Goal: Information Seeking & Learning: Learn about a topic

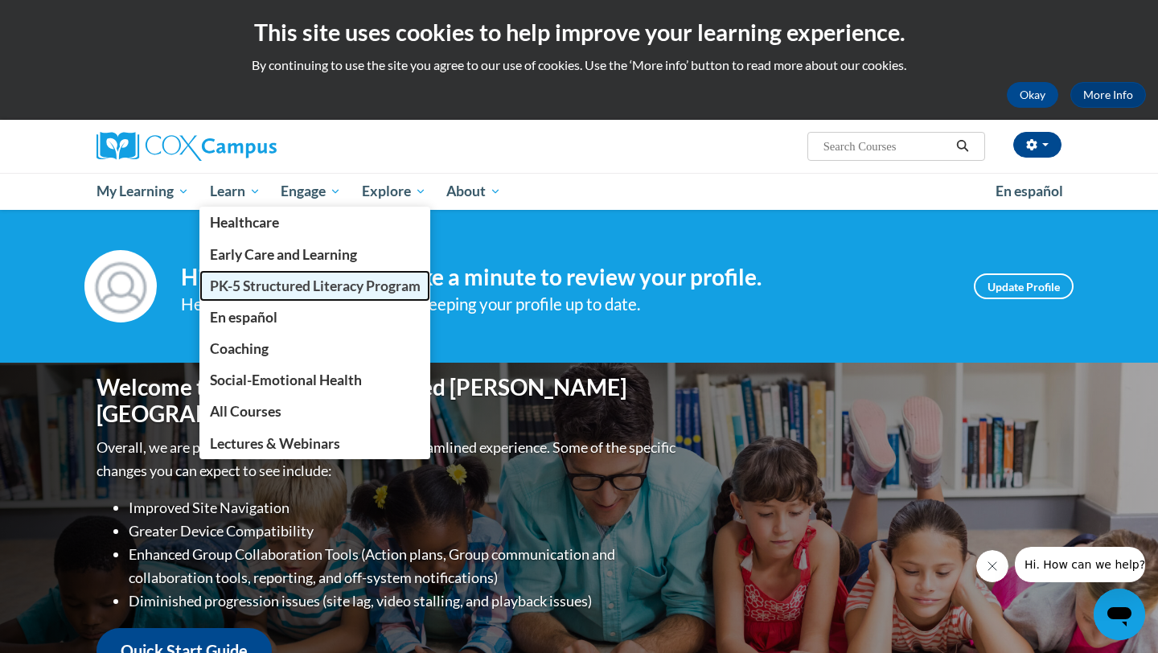
click at [254, 294] on link "PK-5 Structured Literacy Program" at bounding box center [315, 285] width 232 height 31
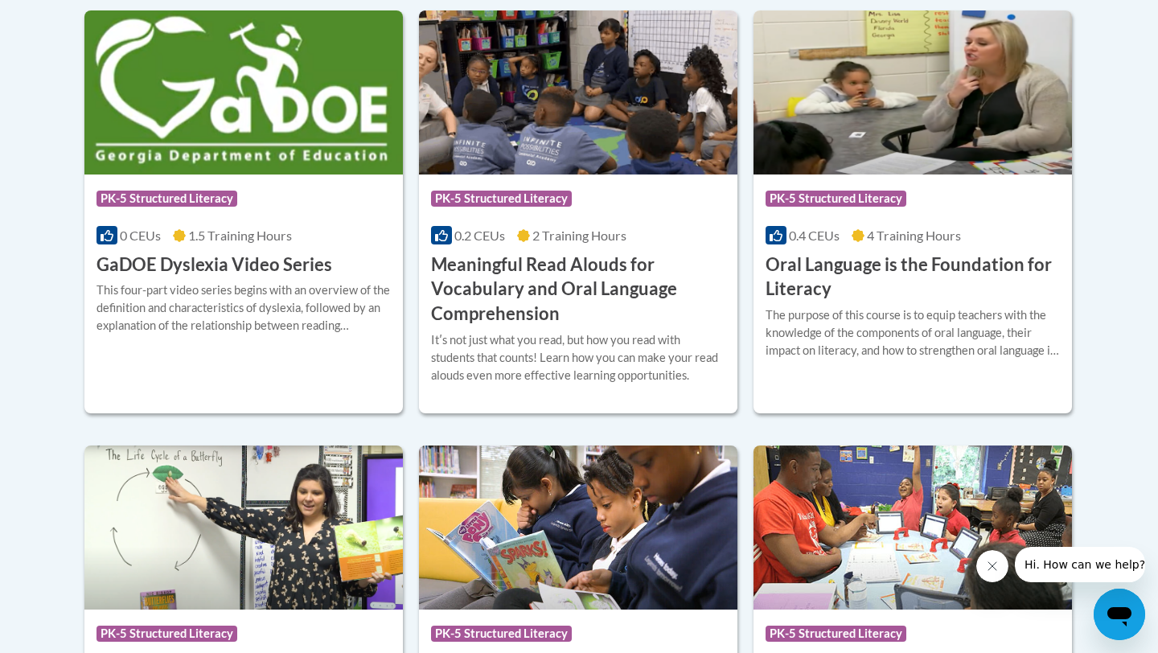
scroll to position [1104, 0]
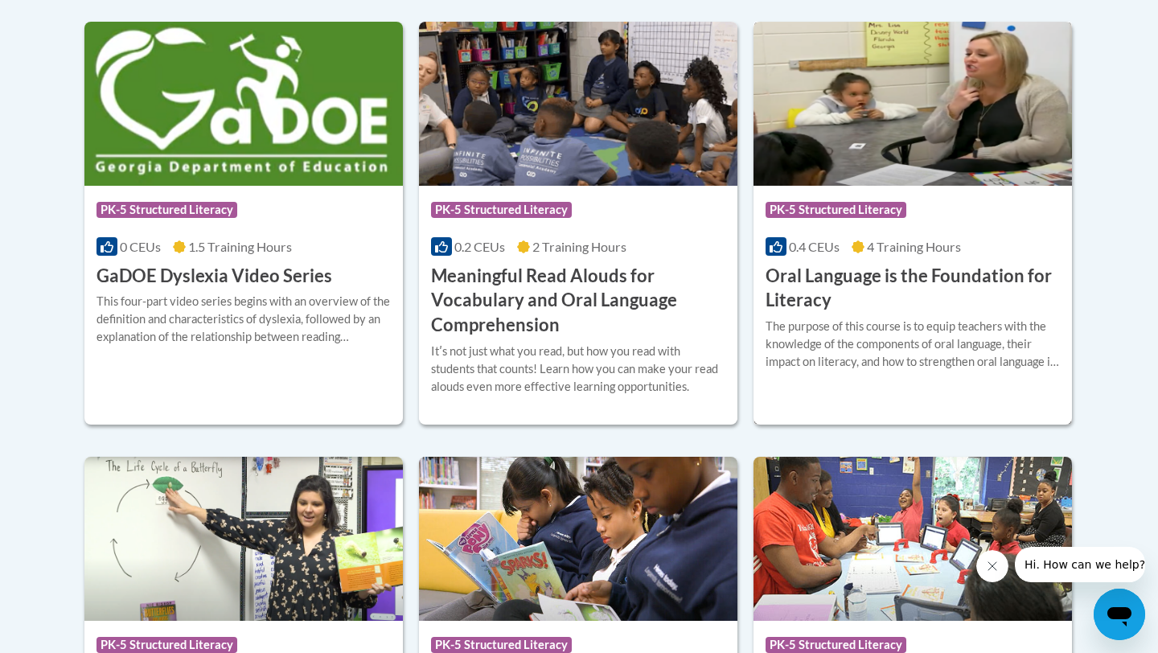
click at [850, 317] on div at bounding box center [912, 317] width 294 height 1
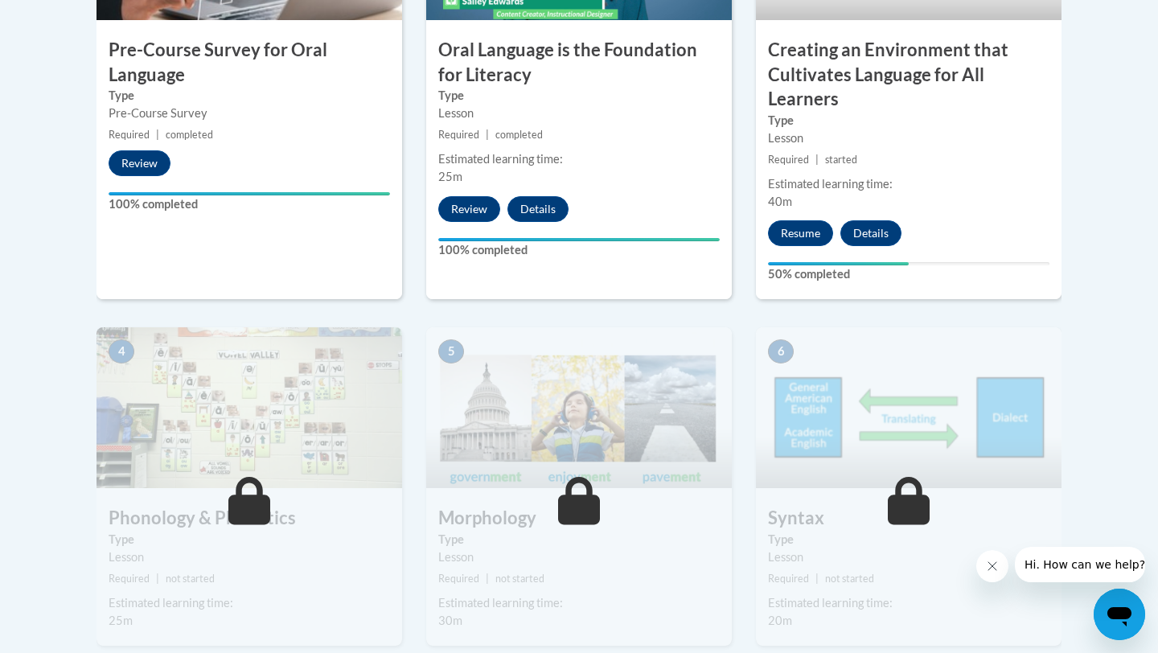
scroll to position [687, 0]
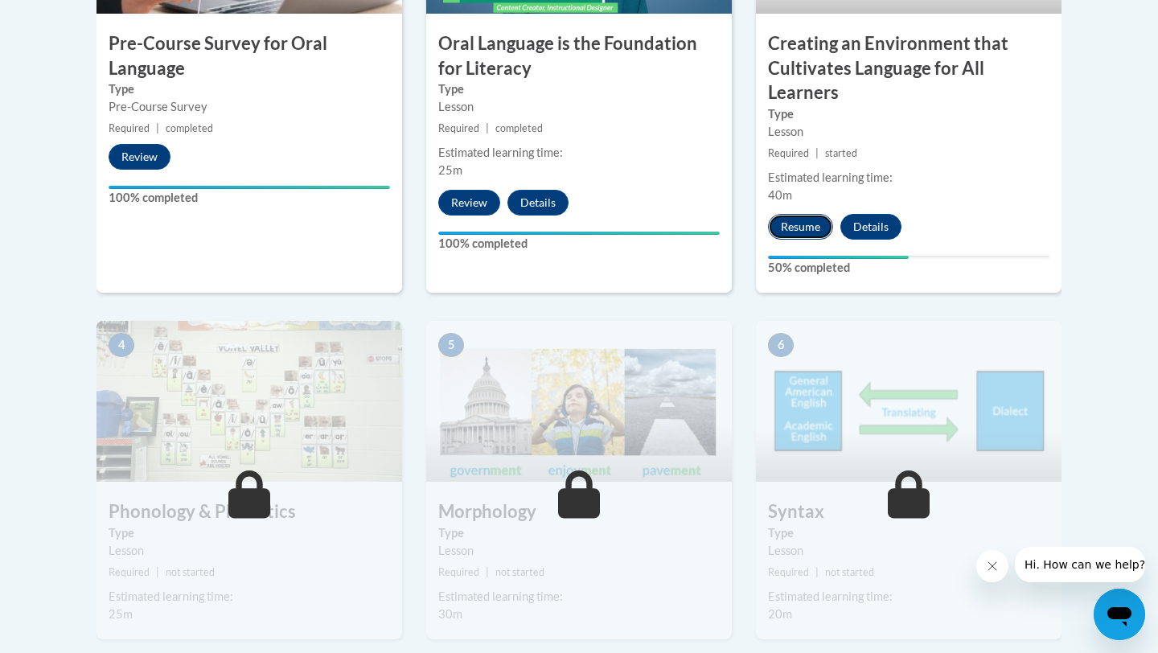
click at [805, 221] on button "Resume" at bounding box center [800, 227] width 65 height 26
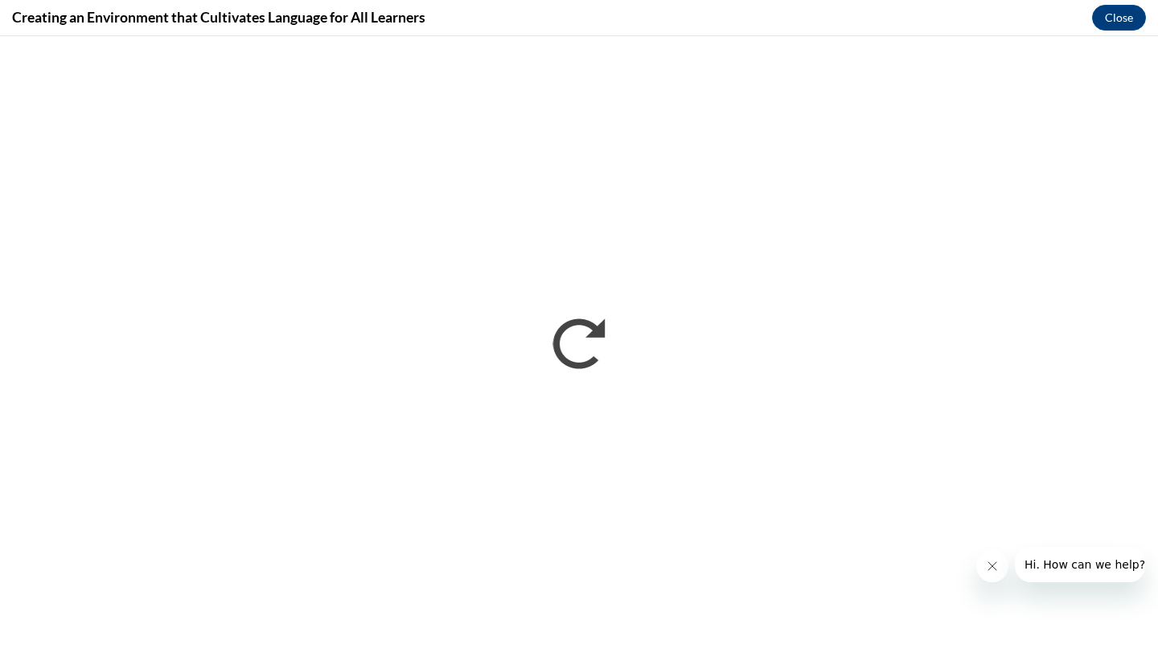
scroll to position [0, 0]
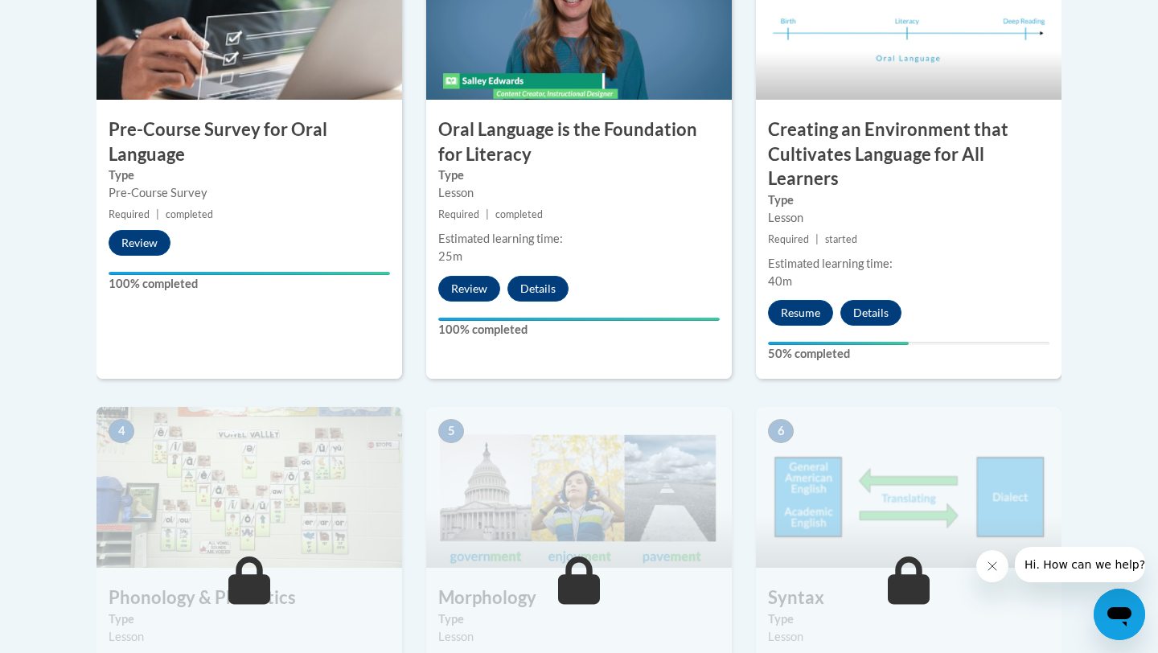
scroll to position [570, 0]
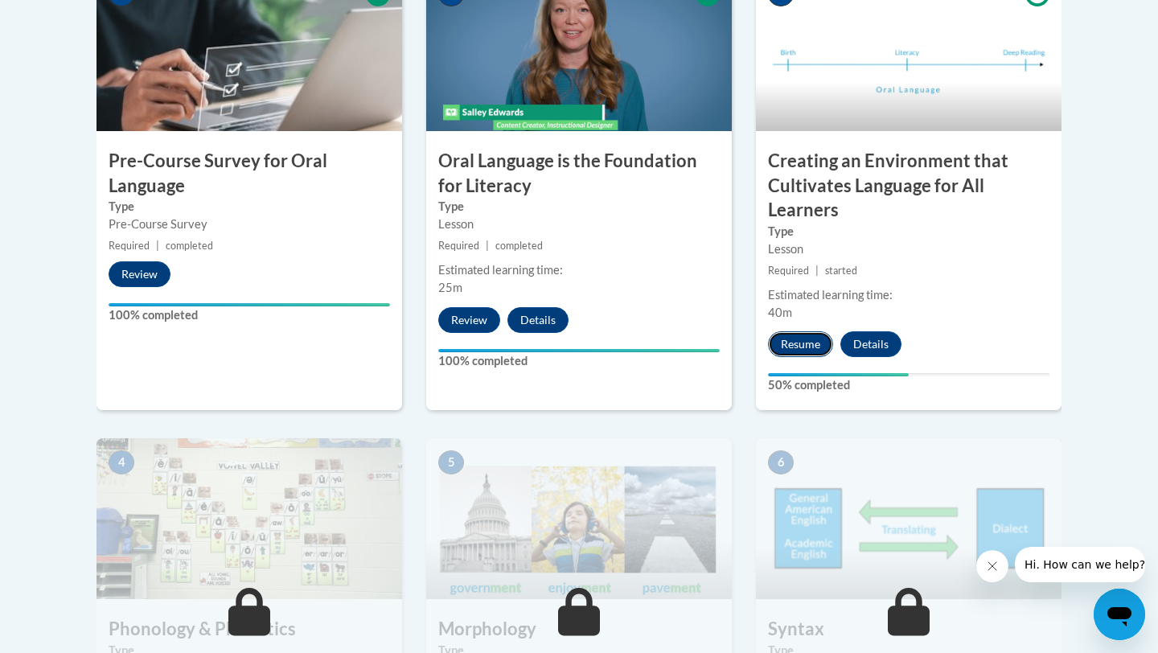
click at [798, 347] on button "Resume" at bounding box center [800, 344] width 65 height 26
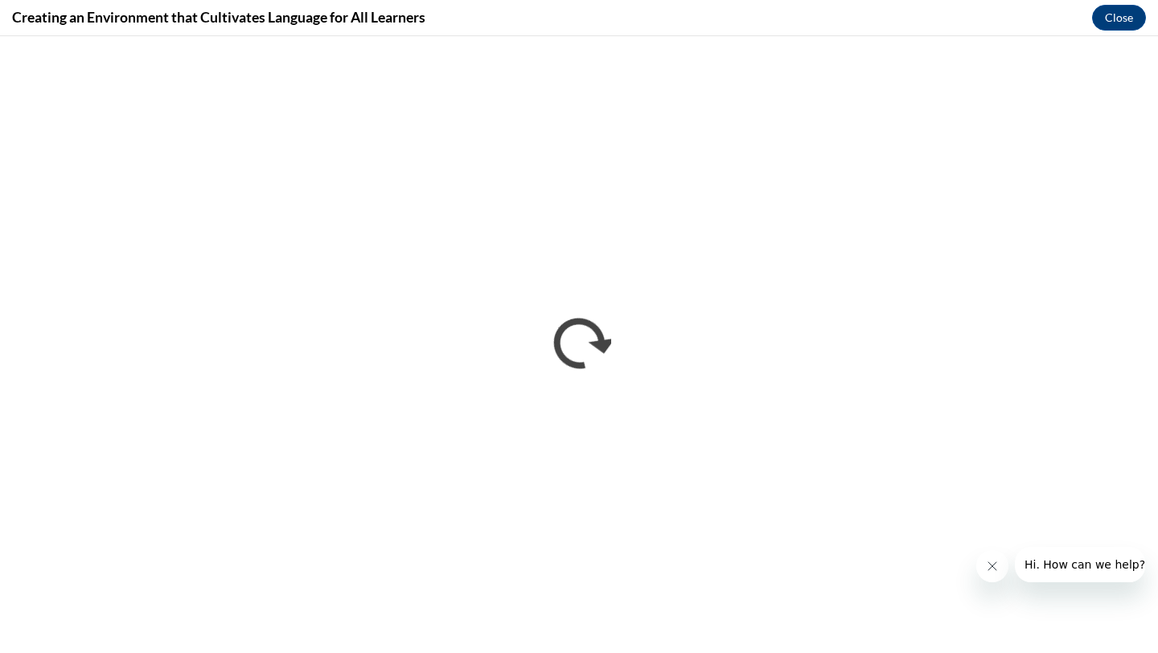
scroll to position [0, 0]
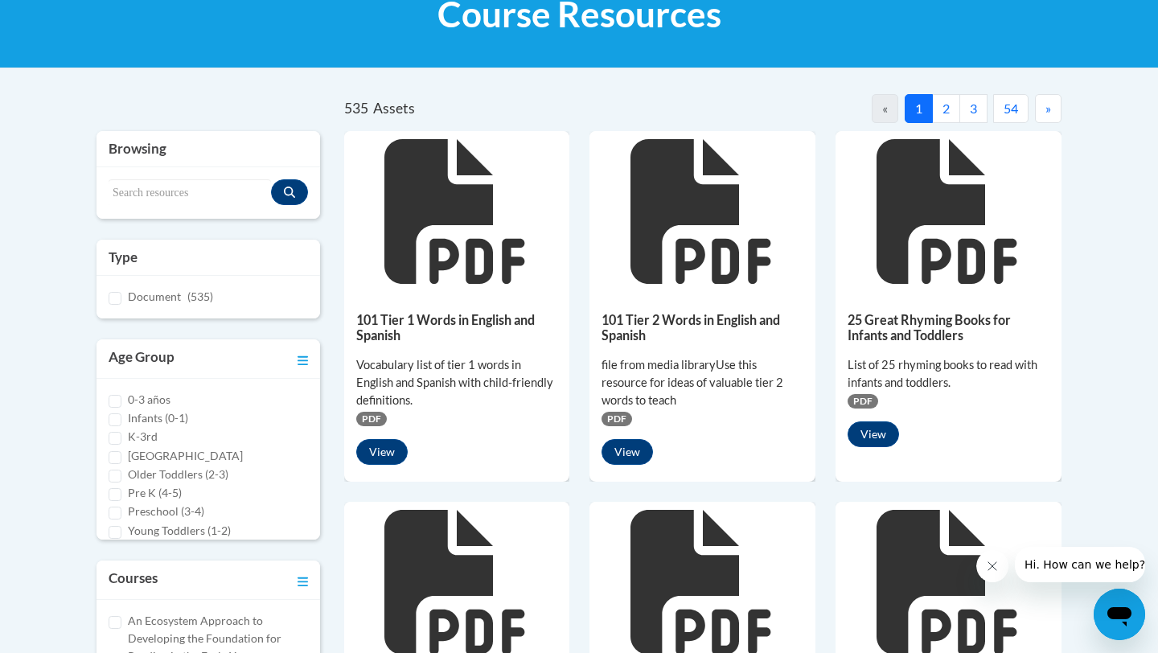
scroll to position [269, 0]
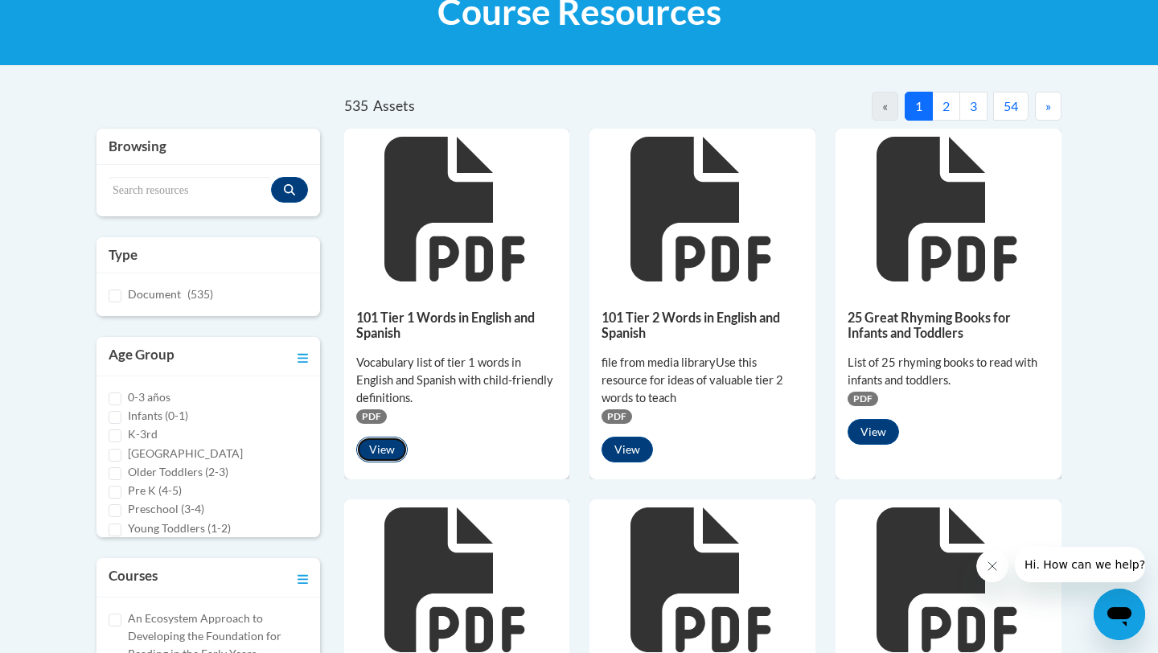
click at [385, 439] on button "View" at bounding box center [381, 449] width 51 height 26
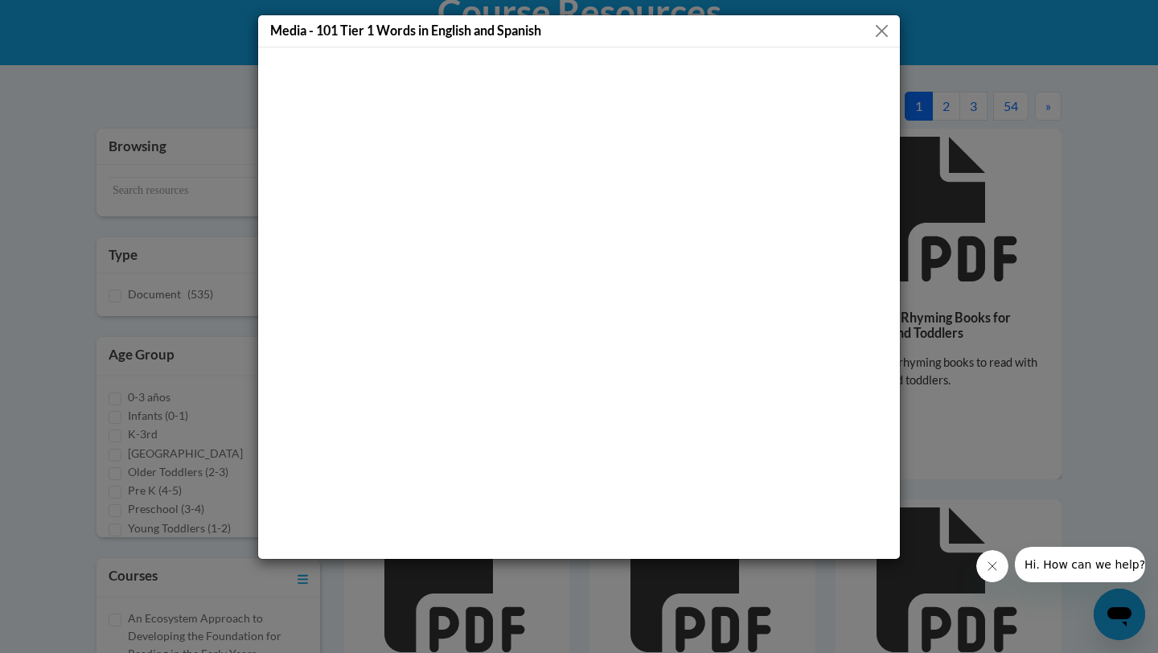
click at [882, 26] on button "Close" at bounding box center [881, 31] width 20 height 20
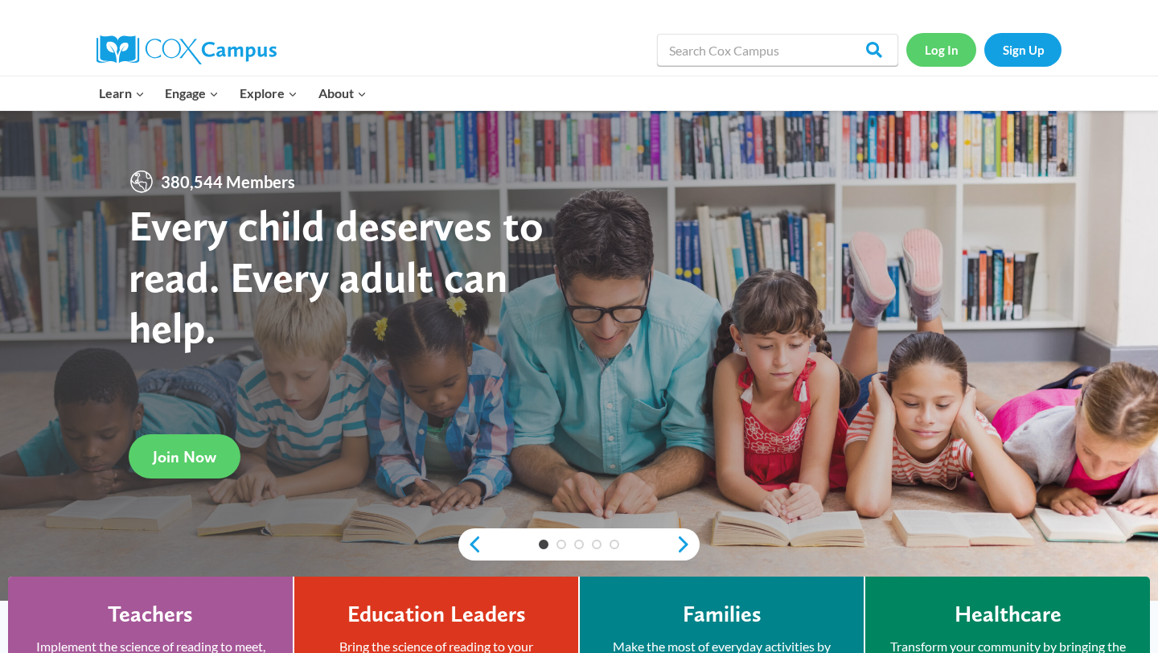
click at [945, 47] on link "Log In" at bounding box center [941, 49] width 70 height 33
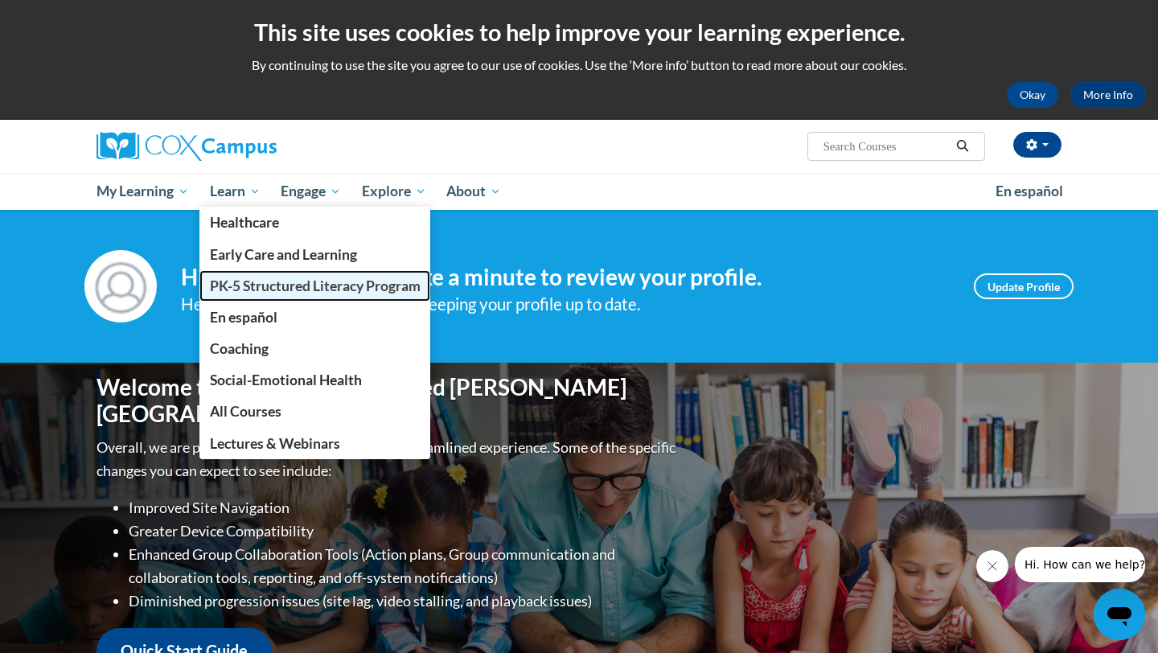
click at [252, 287] on span "PK-5 Structured Literacy Program" at bounding box center [315, 285] width 211 height 17
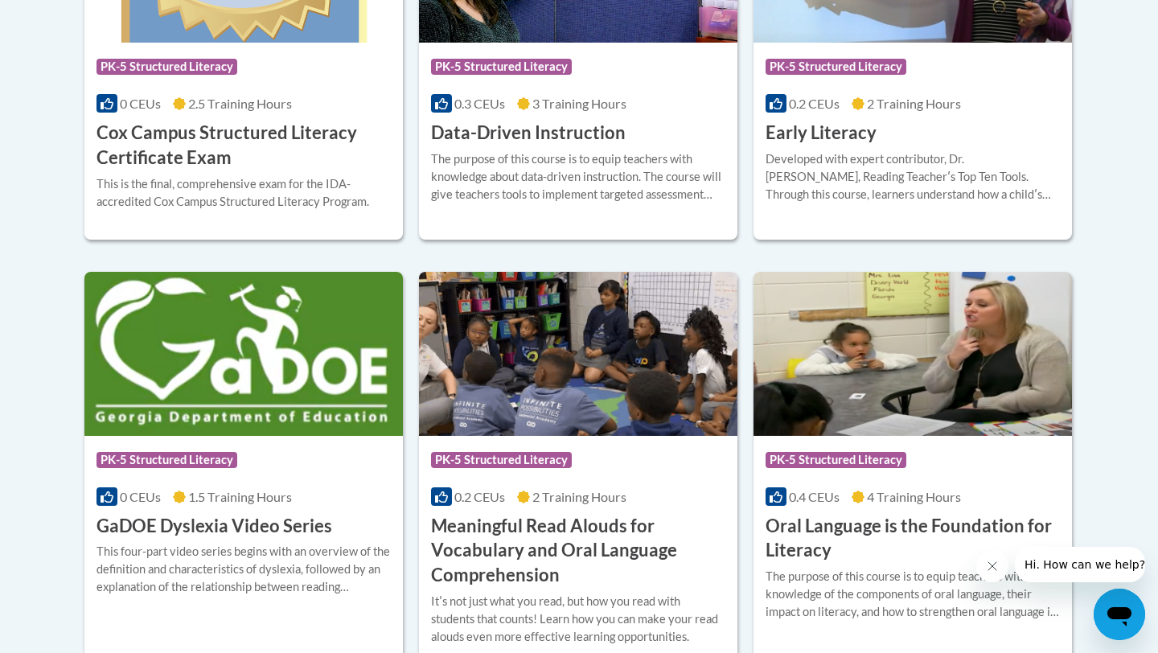
scroll to position [908, 0]
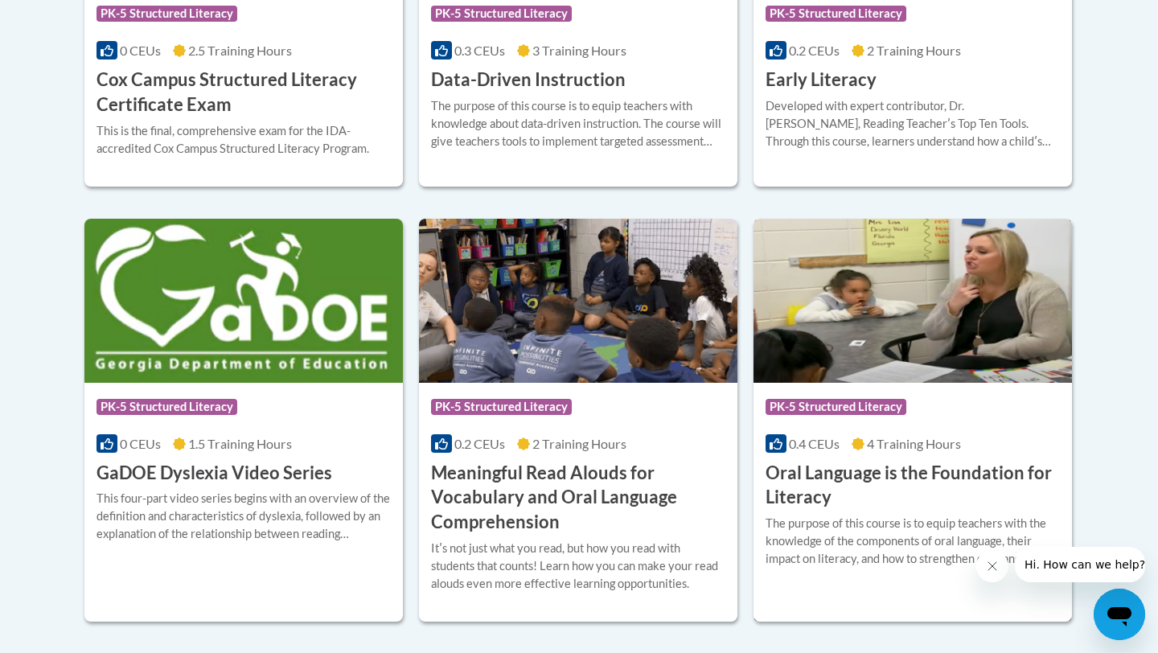
click at [851, 449] on div "0.4 CEUs 4 Training Hours" at bounding box center [912, 444] width 294 height 18
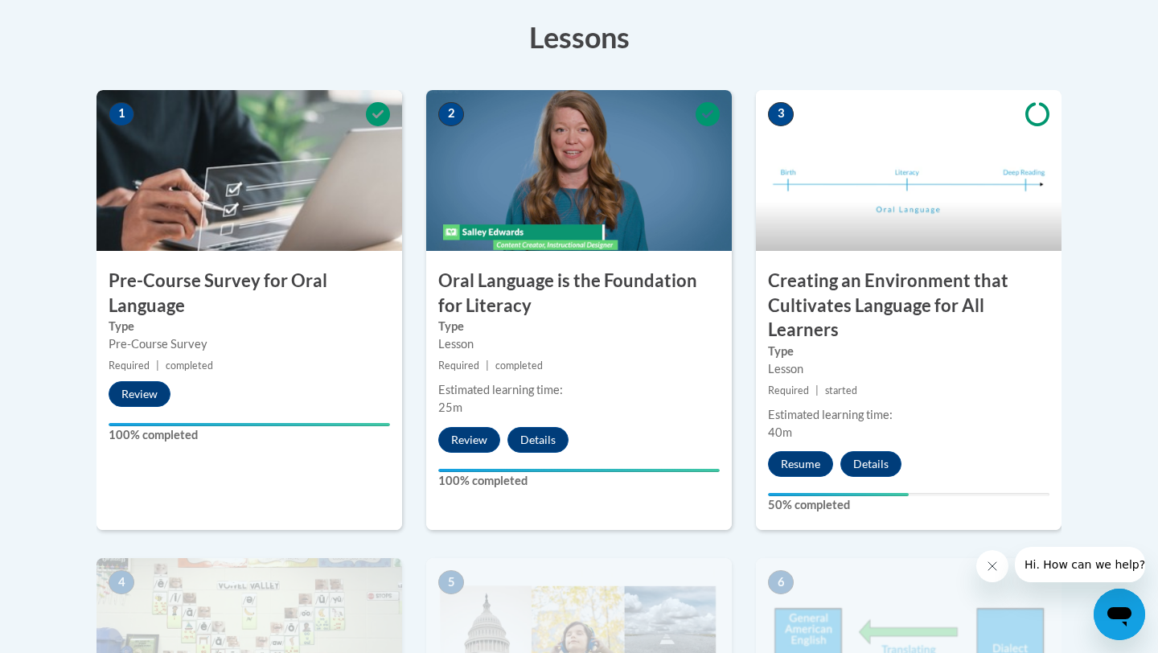
scroll to position [495, 0]
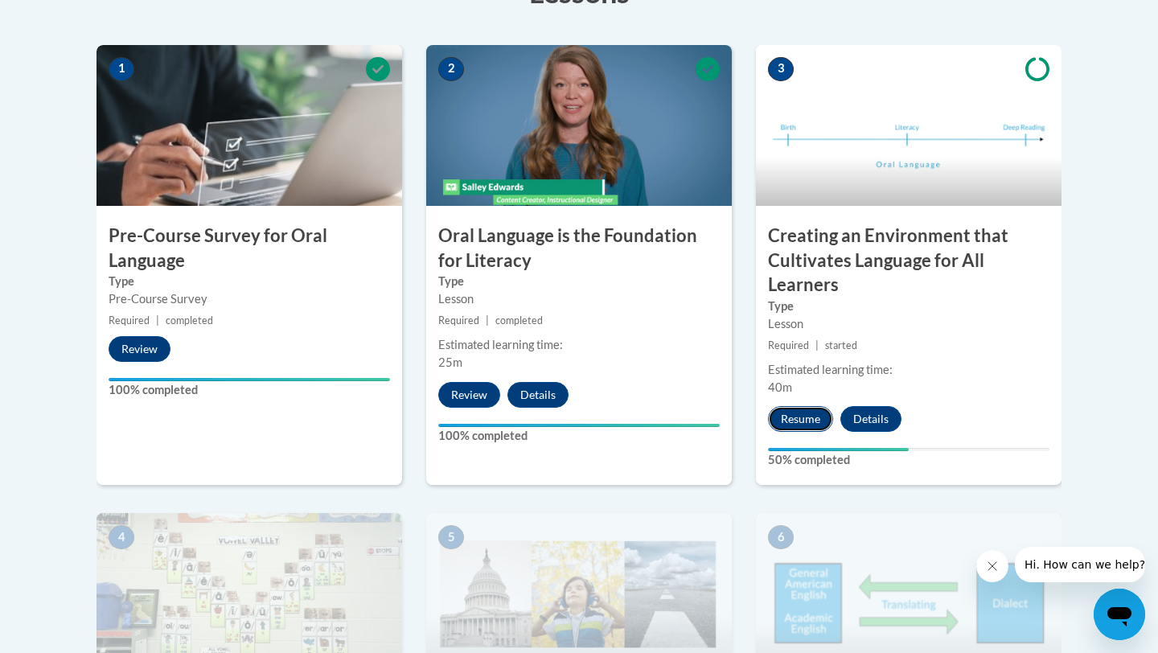
click at [801, 417] on button "Resume" at bounding box center [800, 419] width 65 height 26
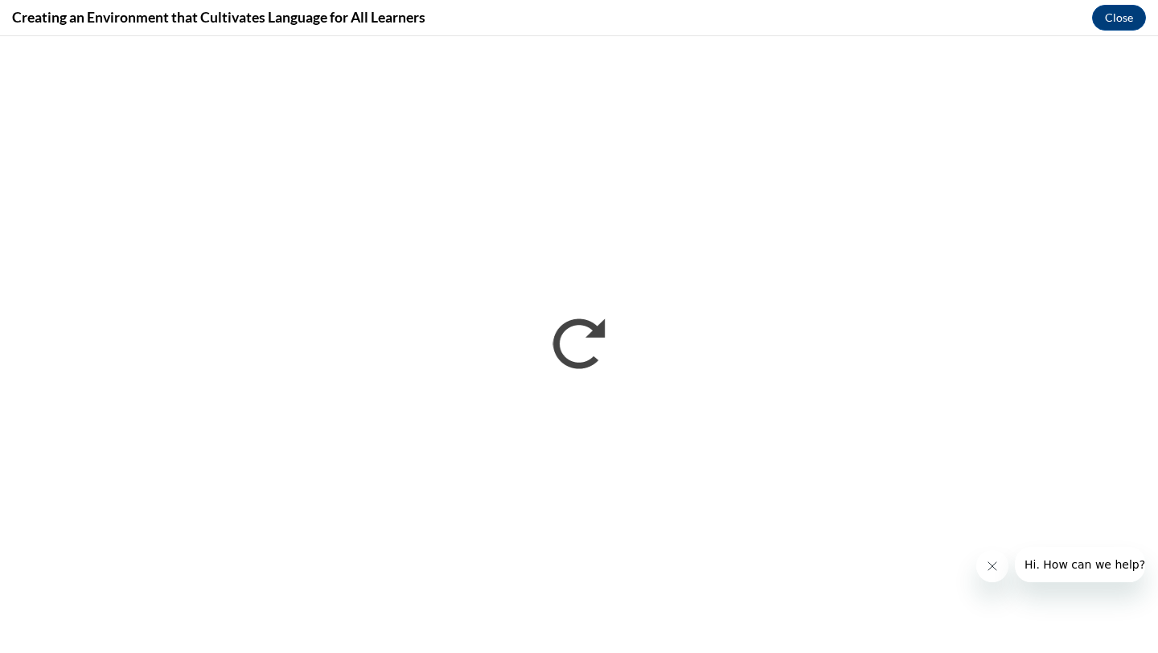
scroll to position [0, 0]
click at [755, 36] on iframe "To enrich screen reader interactions, please activate Accessibility in Grammarl…" at bounding box center [579, 344] width 1158 height 617
click at [987, 563] on icon "Close message from company" at bounding box center [992, 565] width 13 height 13
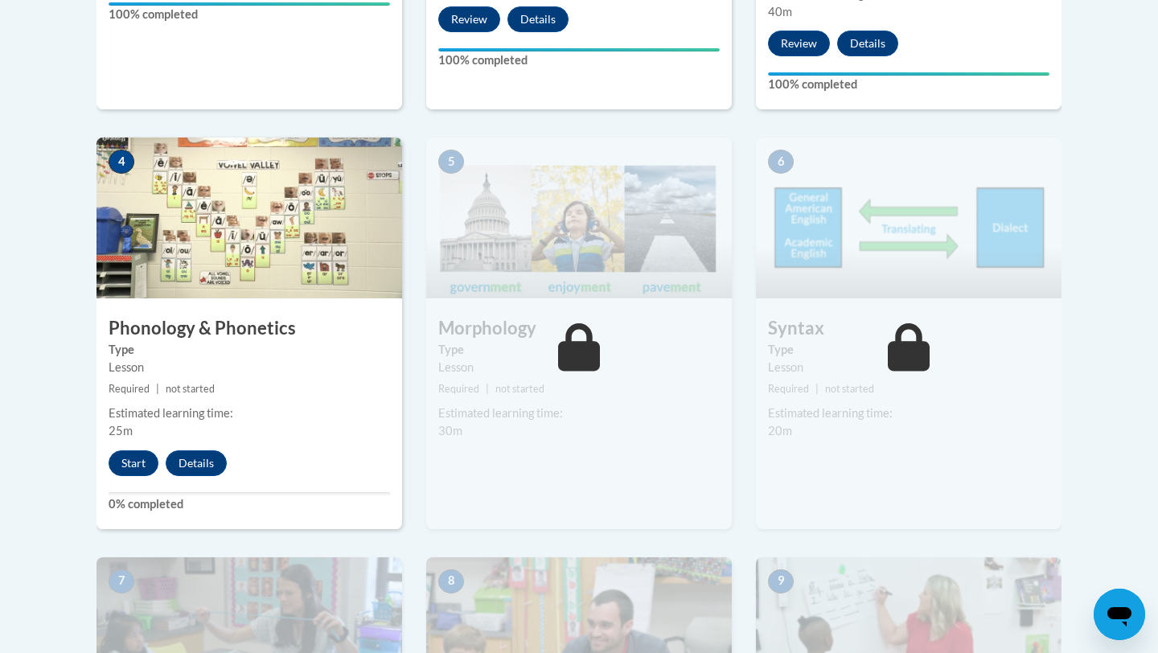
scroll to position [877, 0]
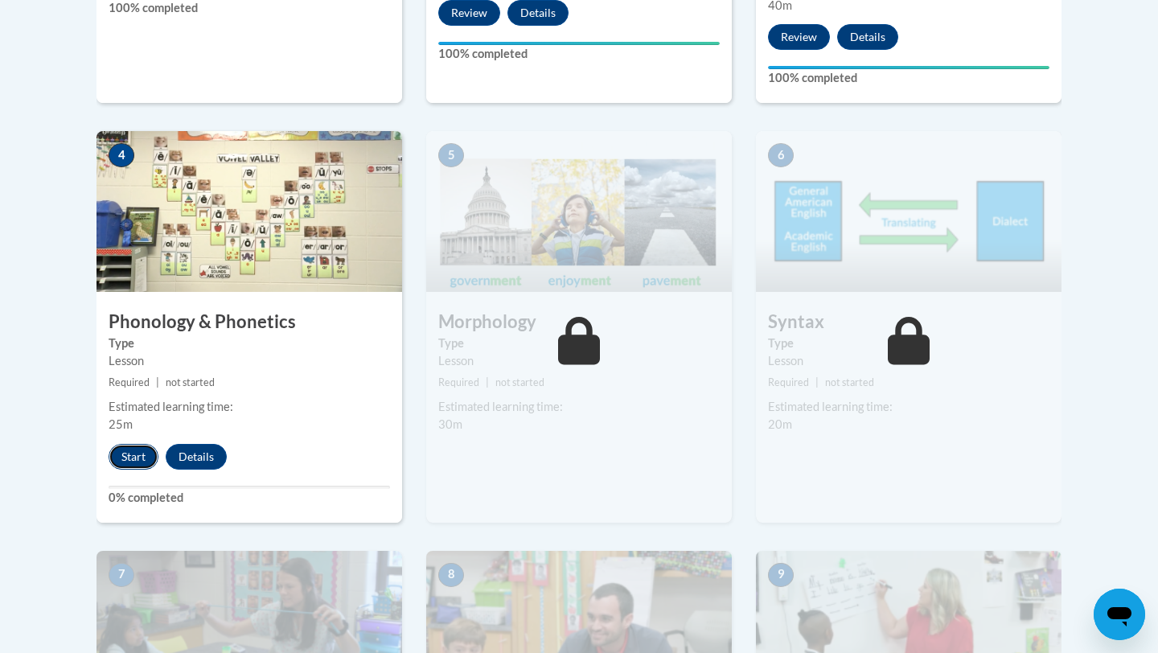
click at [129, 458] on button "Start" at bounding box center [134, 457] width 50 height 26
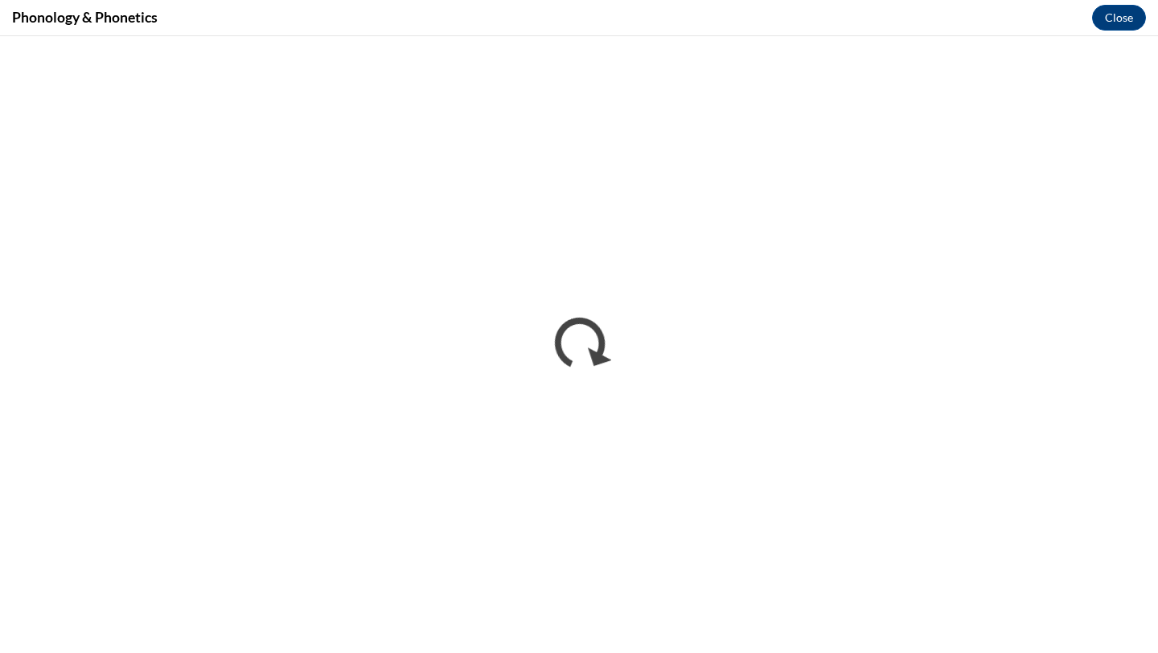
scroll to position [0, 0]
drag, startPoint x: 166, startPoint y: 16, endPoint x: 7, endPoint y: 20, distance: 158.4
click at [7, 22] on div "Phonology & Phonetics Close" at bounding box center [579, 18] width 1158 height 36
copy h4 "Phonology & Phonetics"
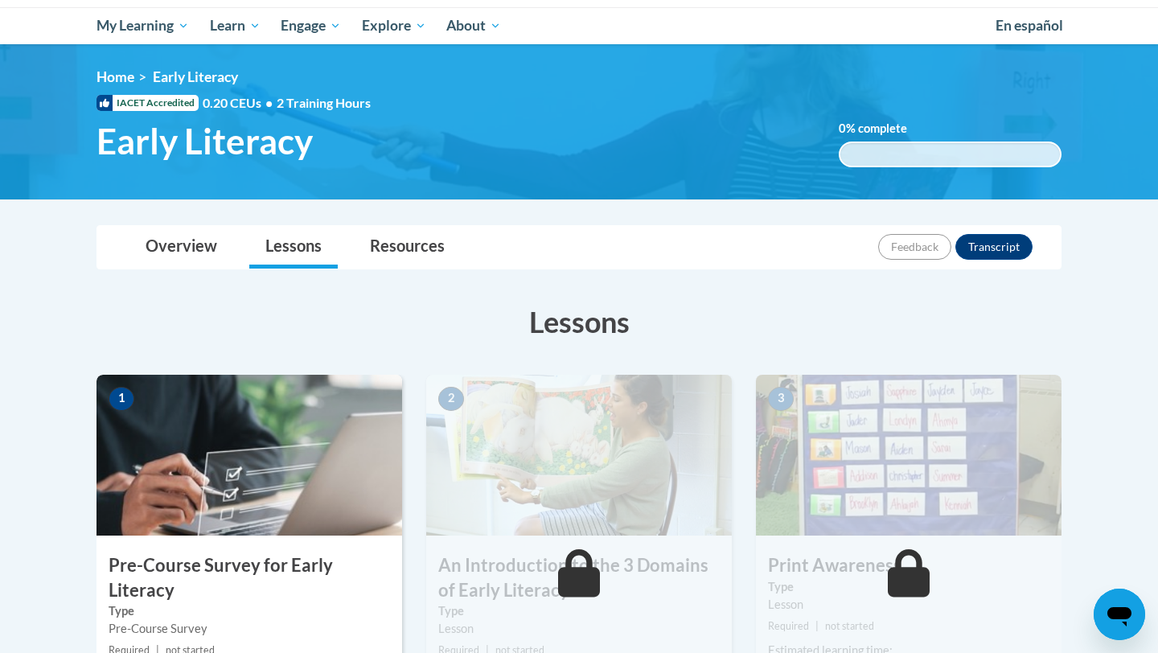
scroll to position [203, 0]
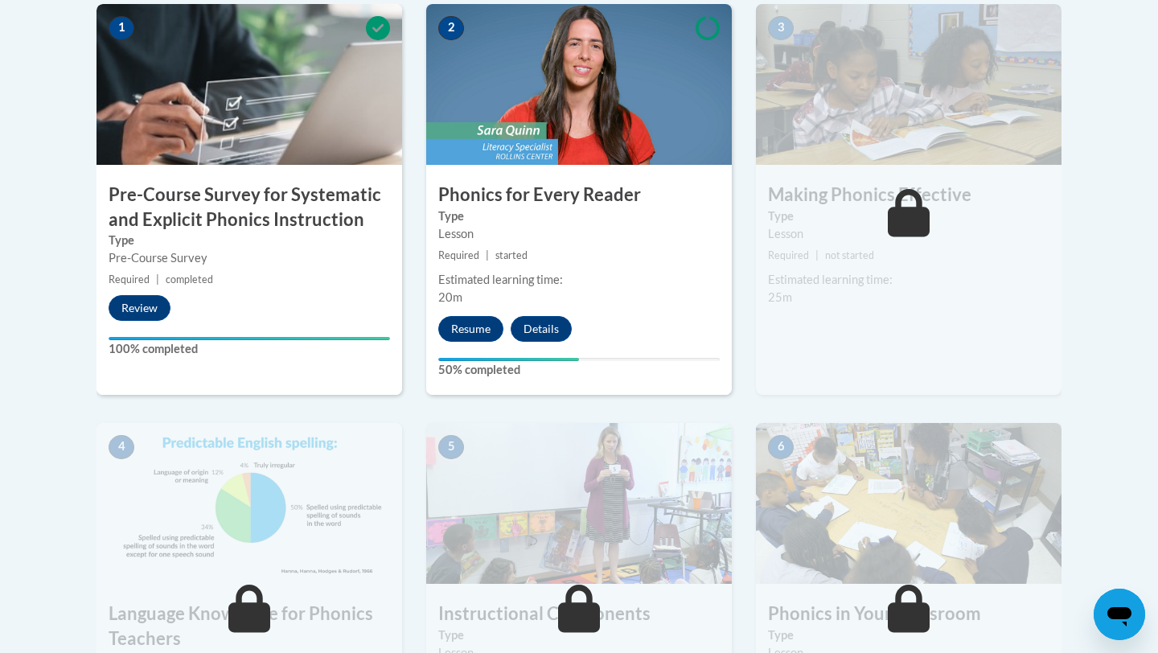
scroll to position [541, 0]
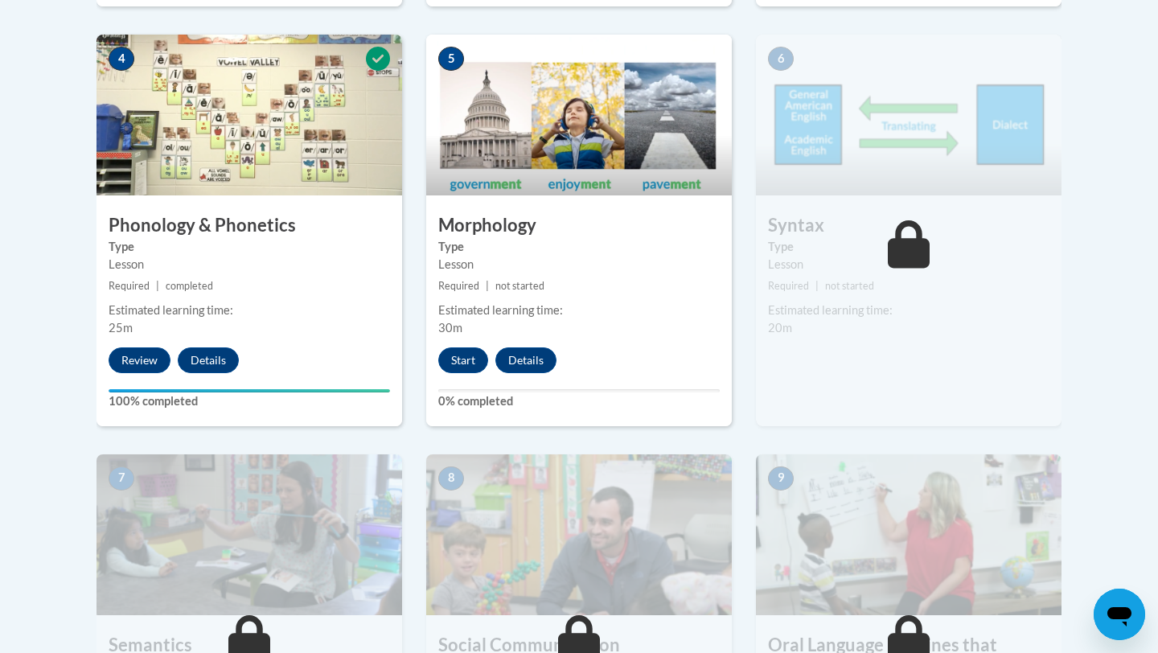
scroll to position [921, 0]
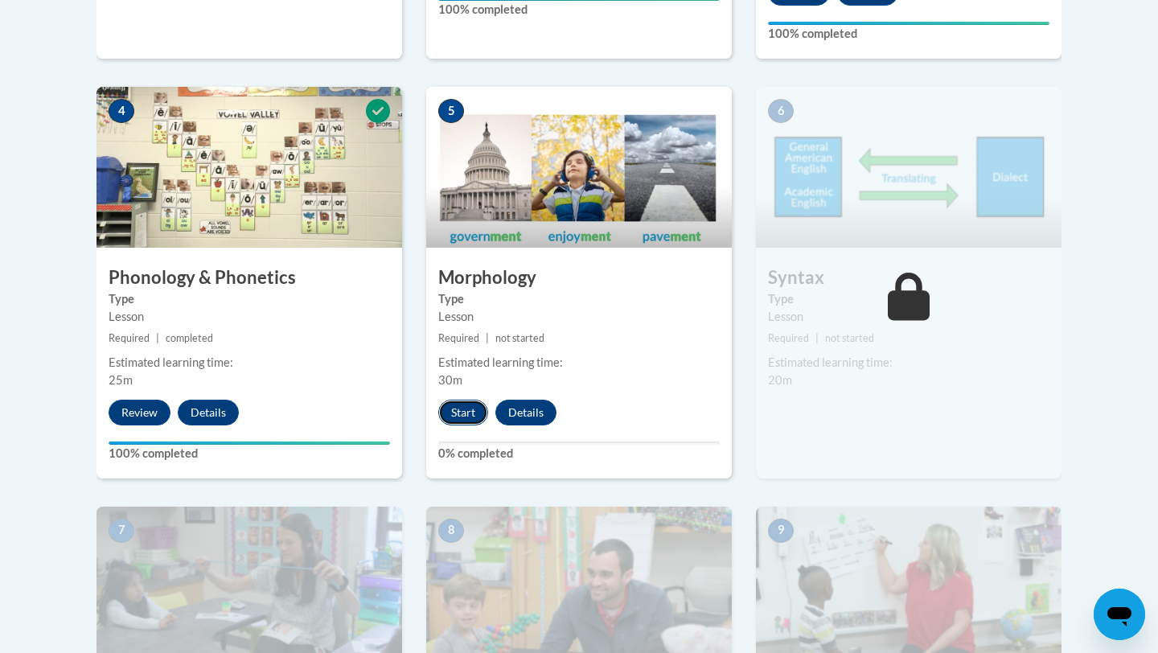
click at [465, 410] on button "Start" at bounding box center [463, 413] width 50 height 26
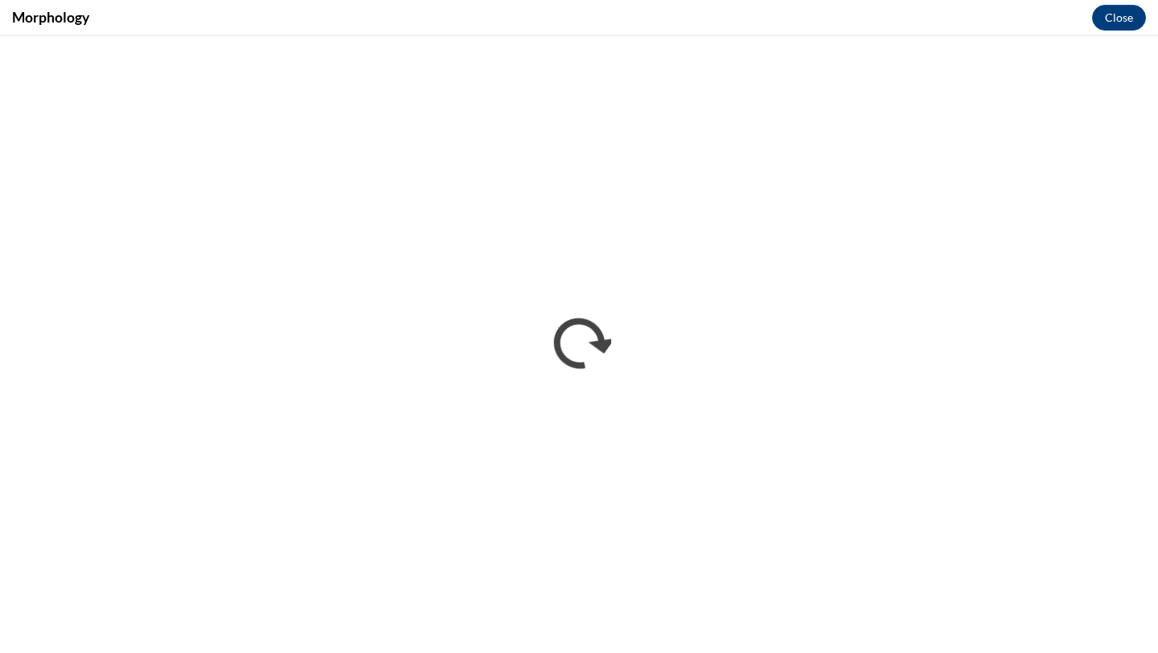
scroll to position [0, 0]
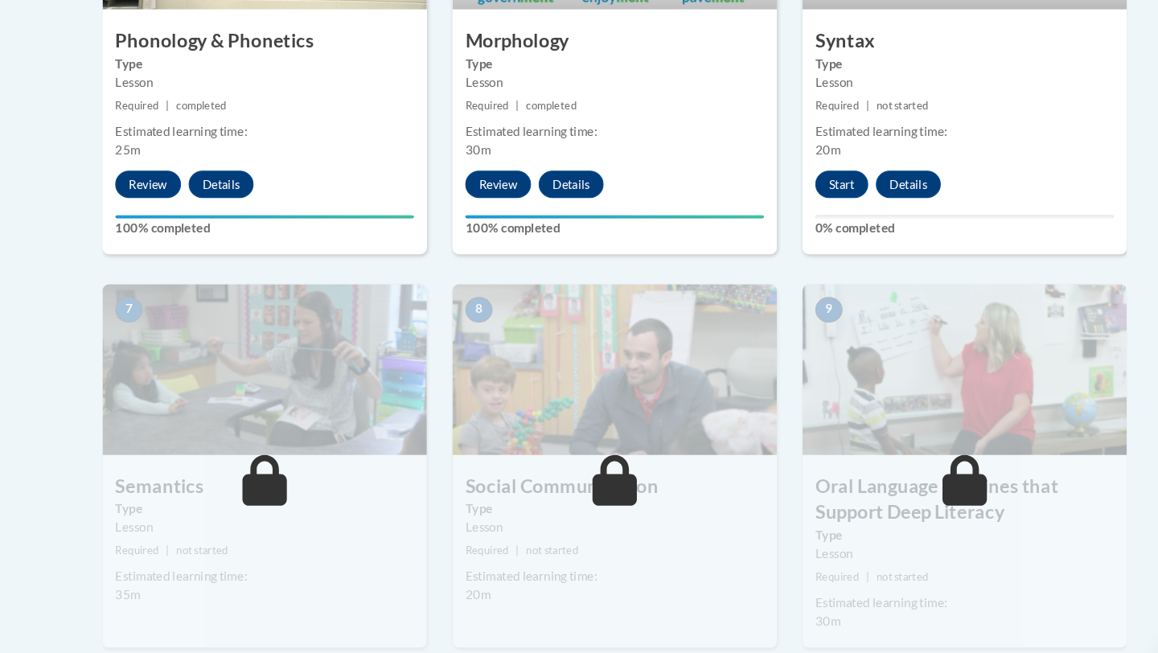
scroll to position [1102, 0]
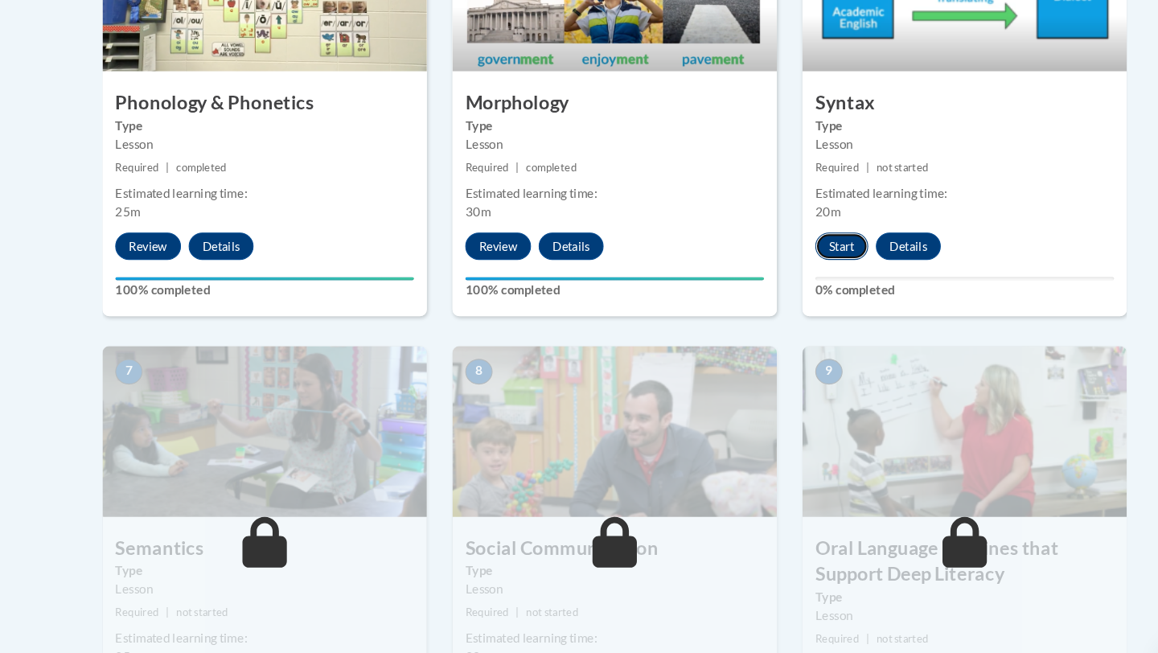
click at [788, 233] on button "Start" at bounding box center [793, 232] width 50 height 26
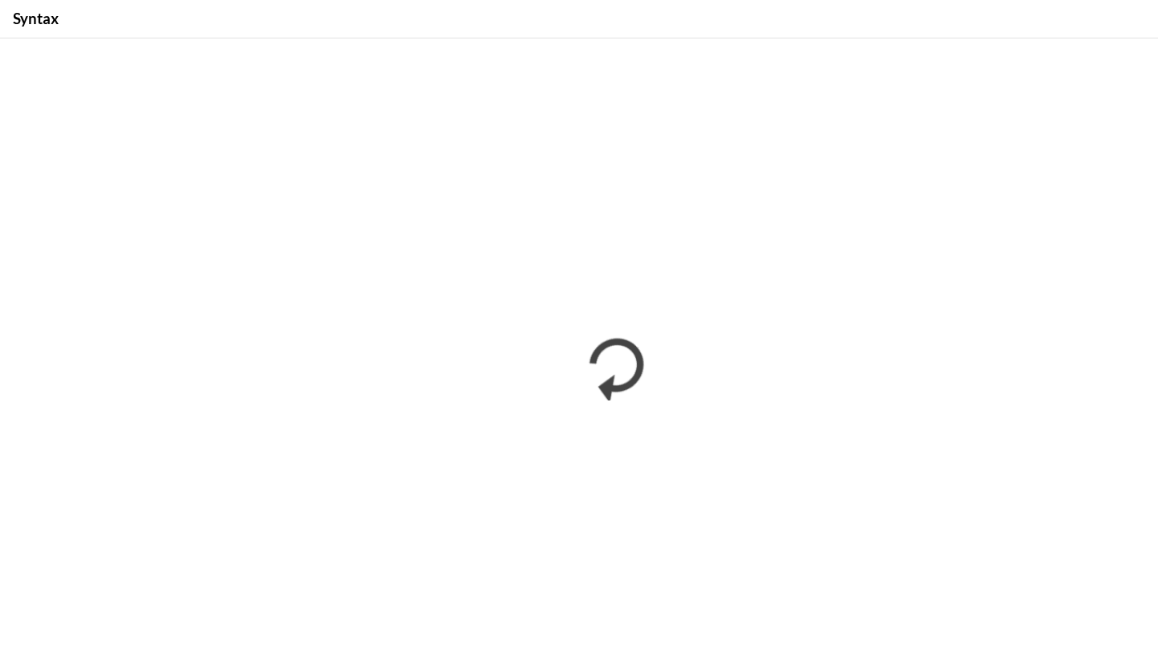
scroll to position [0, 0]
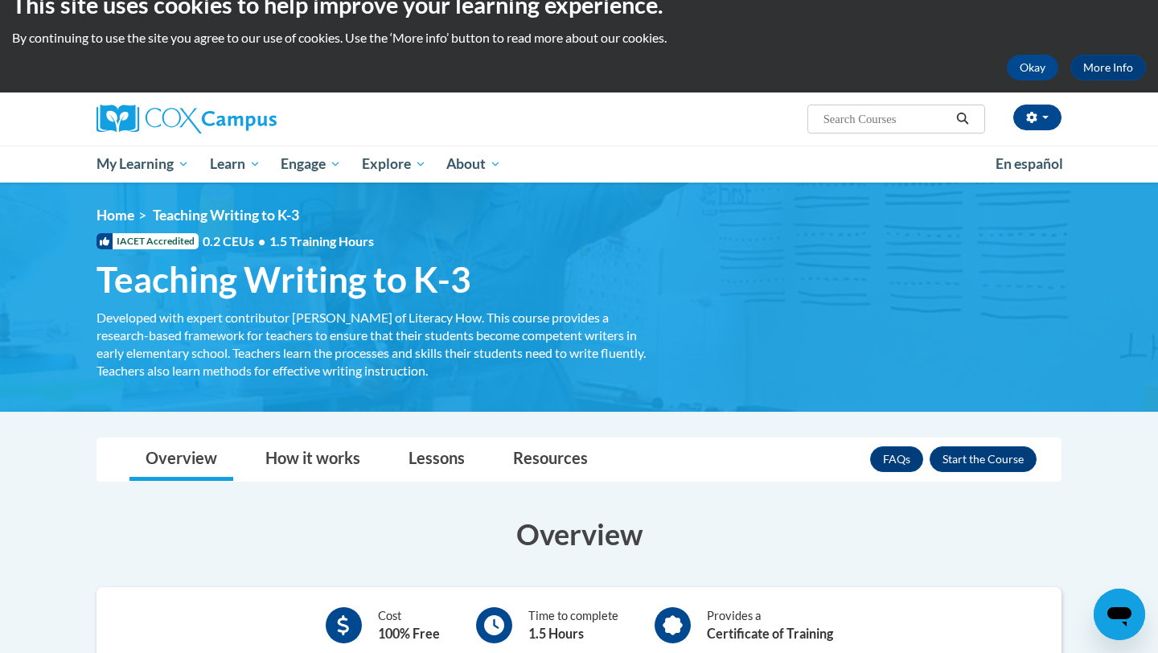
scroll to position [59, 0]
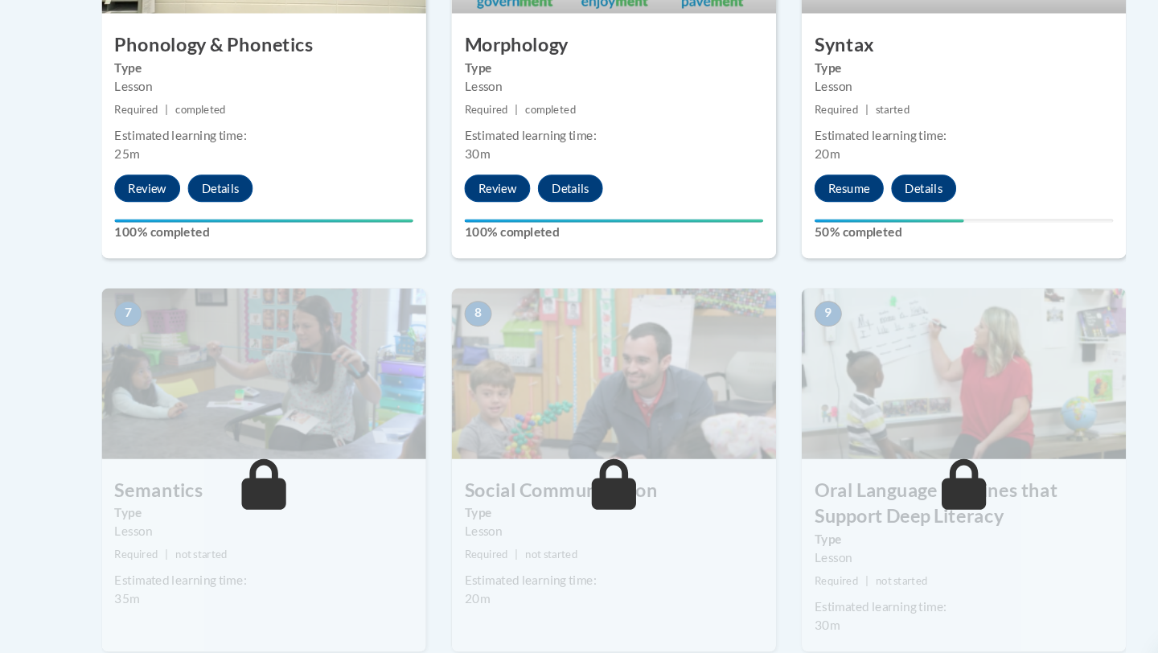
scroll to position [1064, 0]
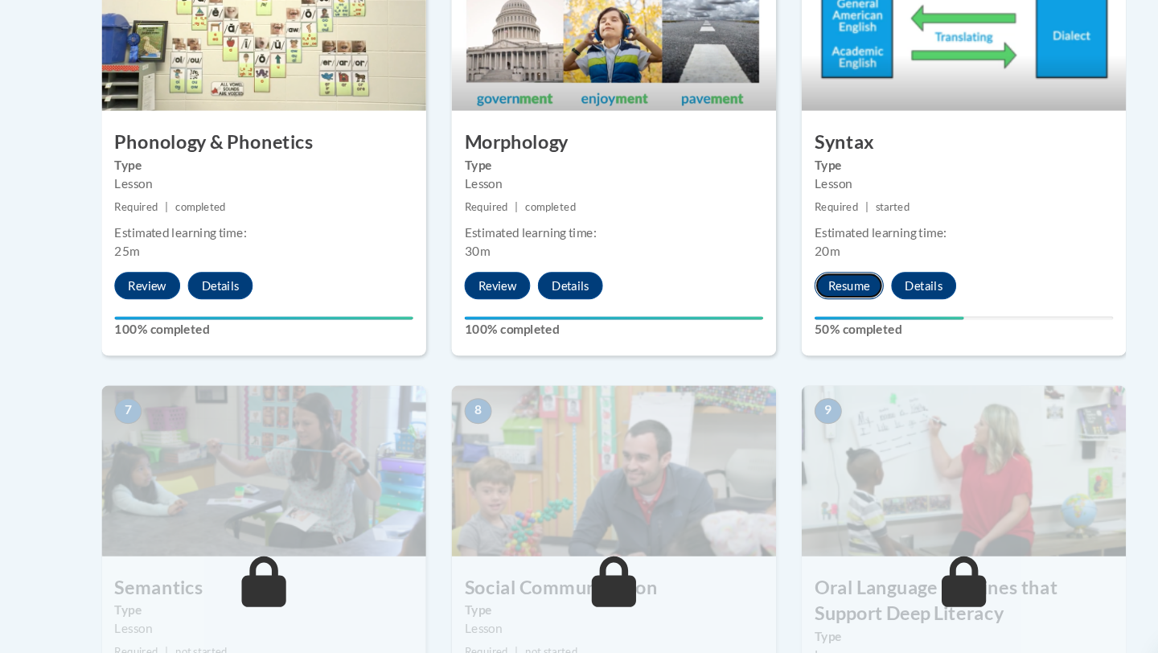
click at [800, 267] on button "Resume" at bounding box center [800, 269] width 65 height 26
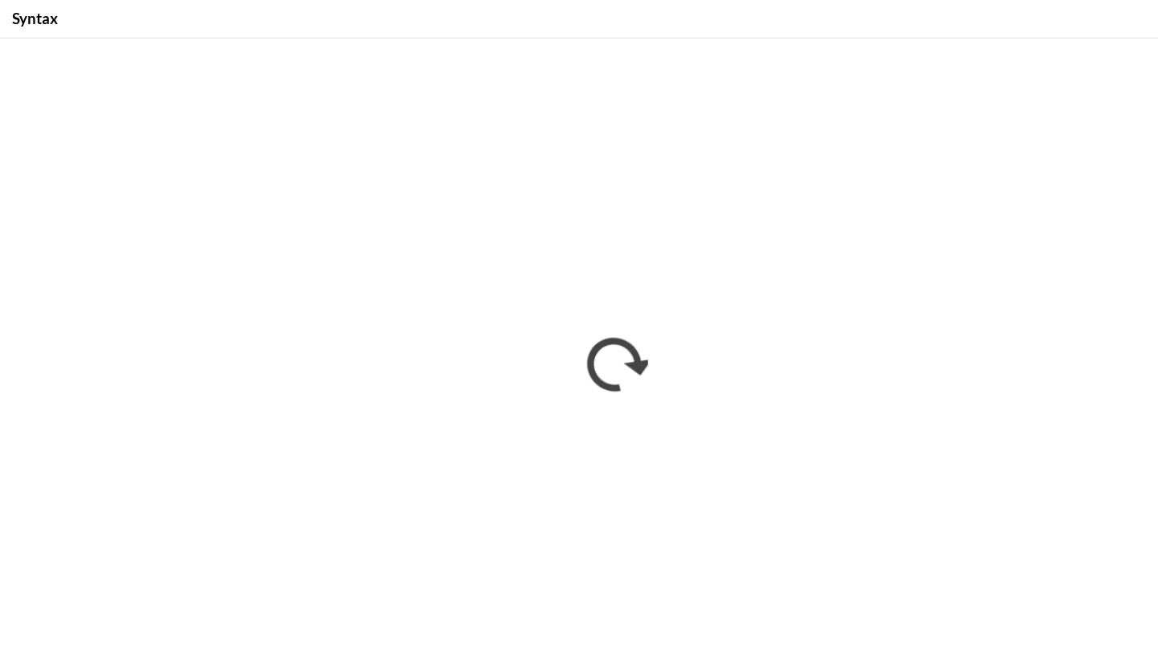
scroll to position [0, 0]
